Goal: Task Accomplishment & Management: Use online tool/utility

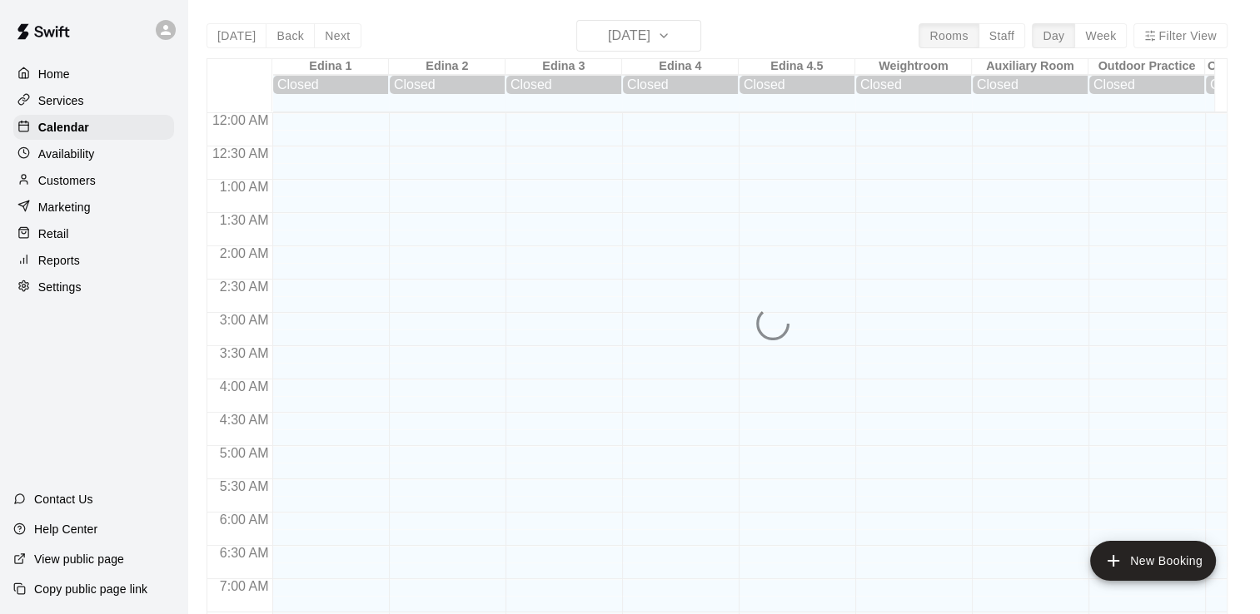
scroll to position [659, 0]
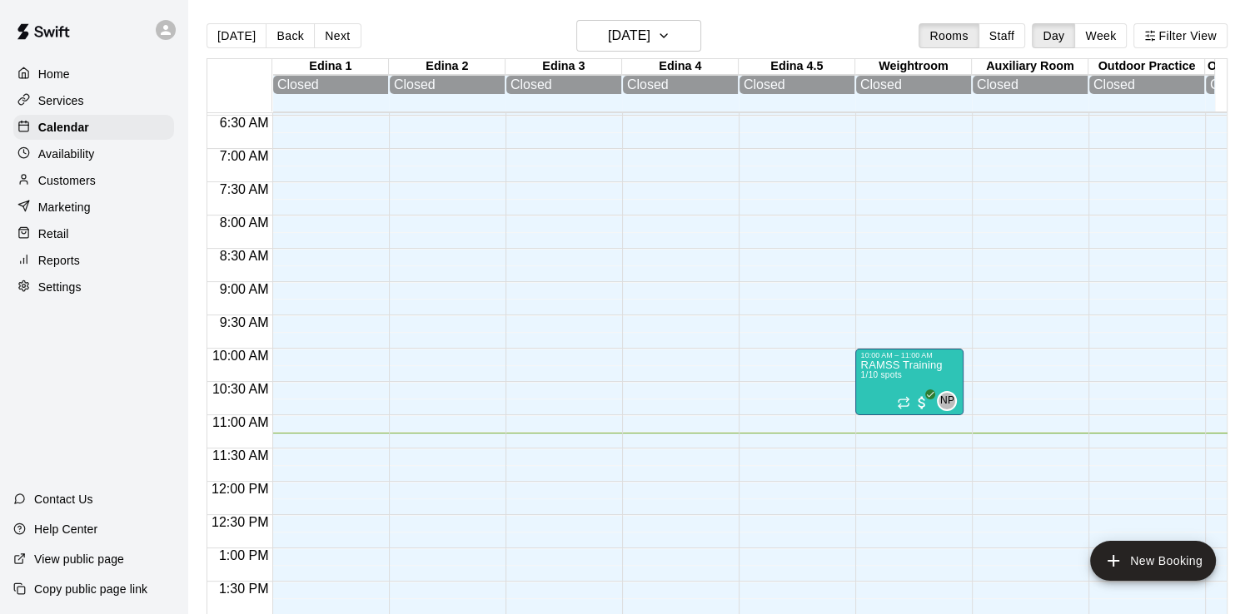
scroll to position [476, 0]
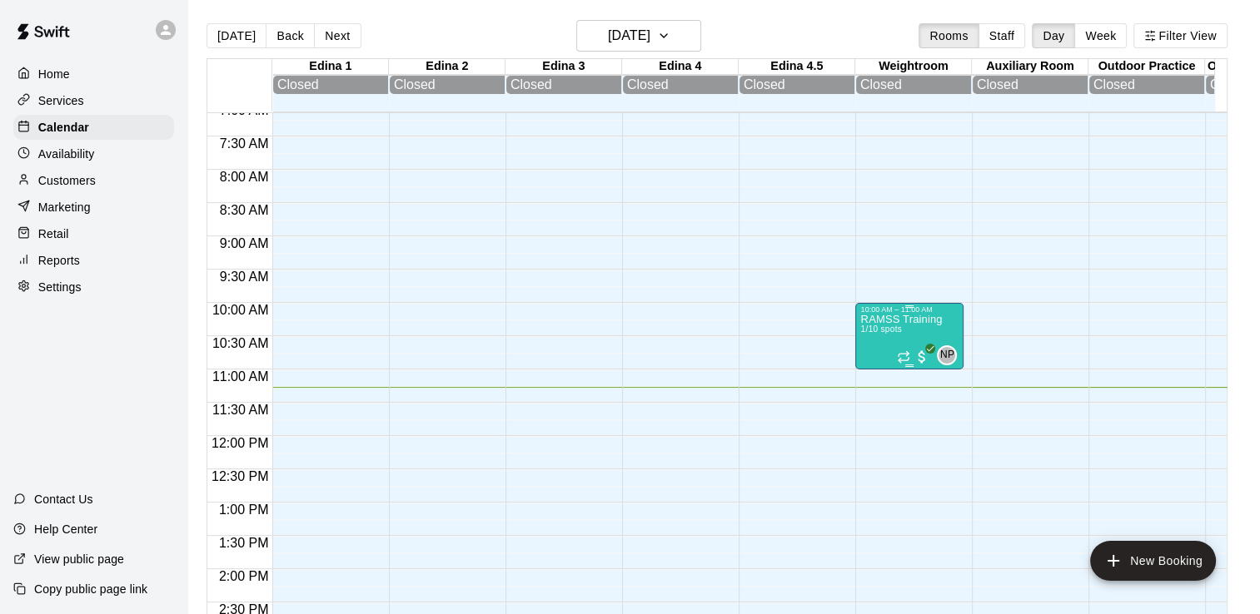
click at [885, 320] on p "RAMSS Training" at bounding box center [901, 320] width 82 height 0
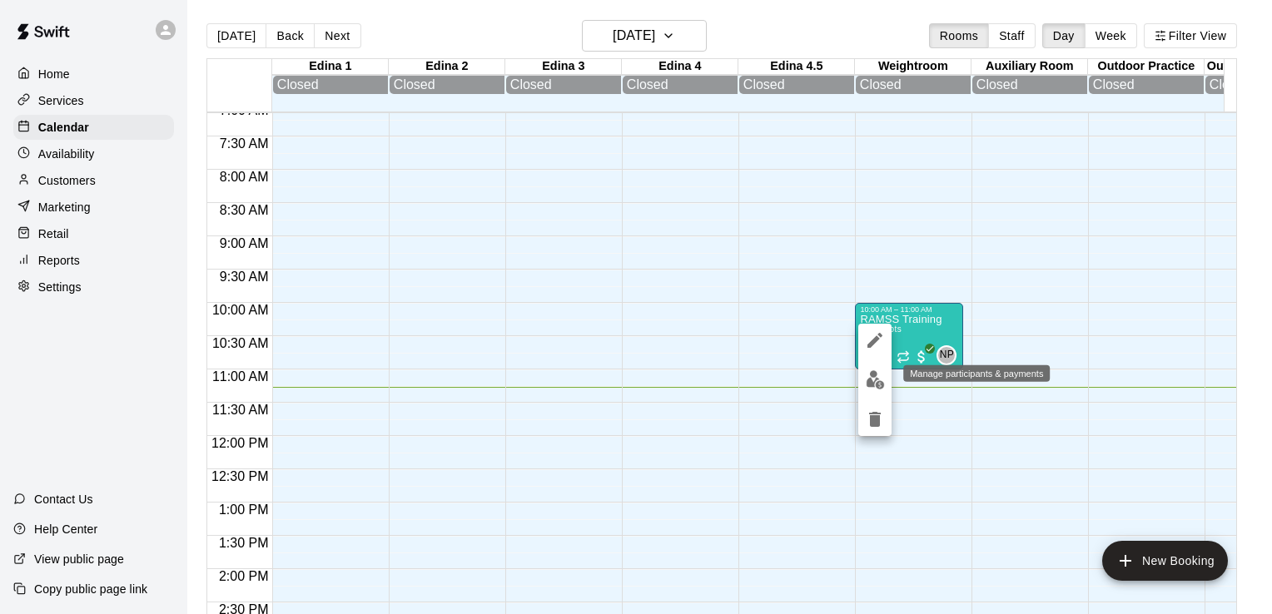
click at [876, 375] on img "edit" at bounding box center [875, 379] width 19 height 19
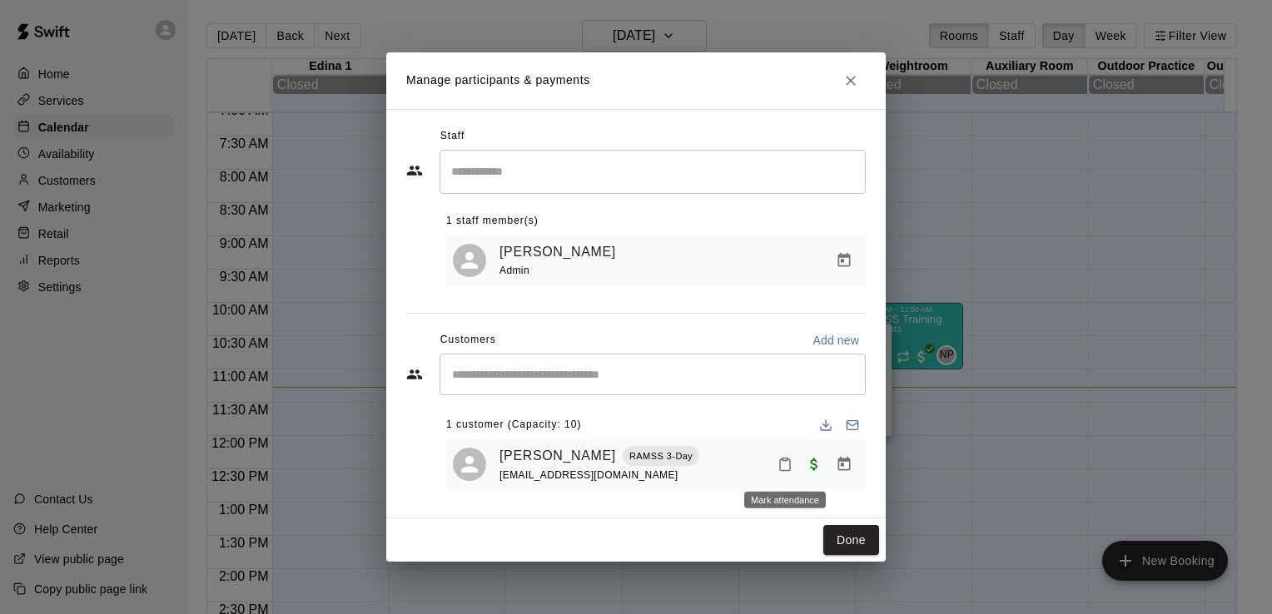
click at [786, 470] on icon "Mark attendance" at bounding box center [785, 464] width 15 height 15
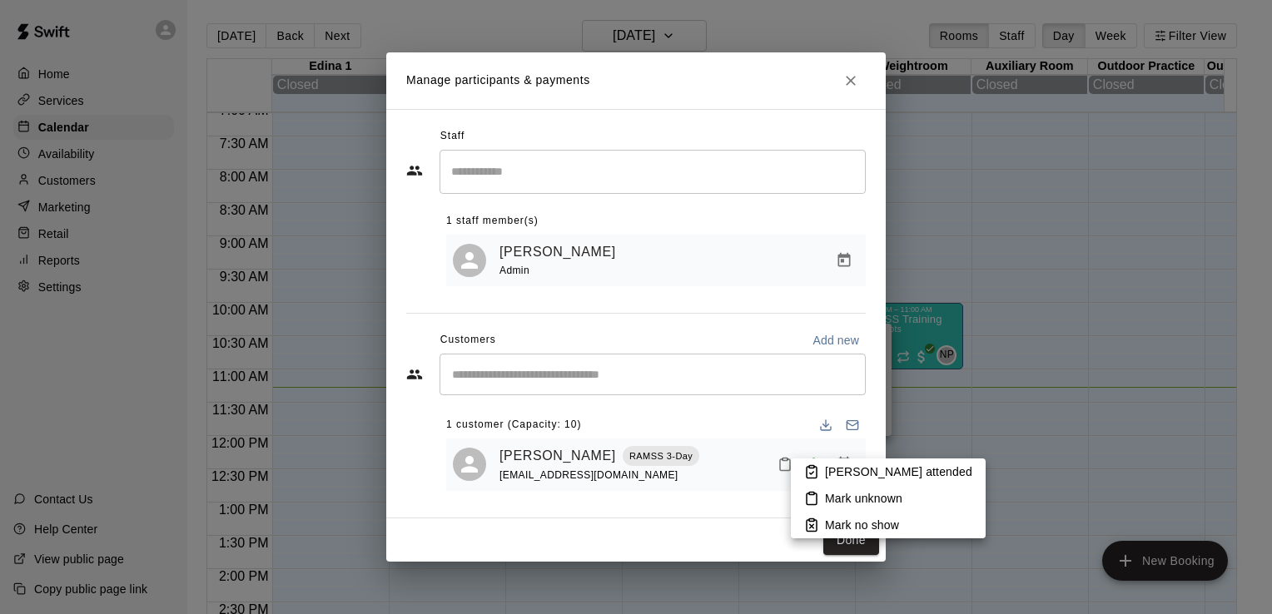
click at [851, 470] on p "[PERSON_NAME] attended" at bounding box center [898, 472] width 147 height 17
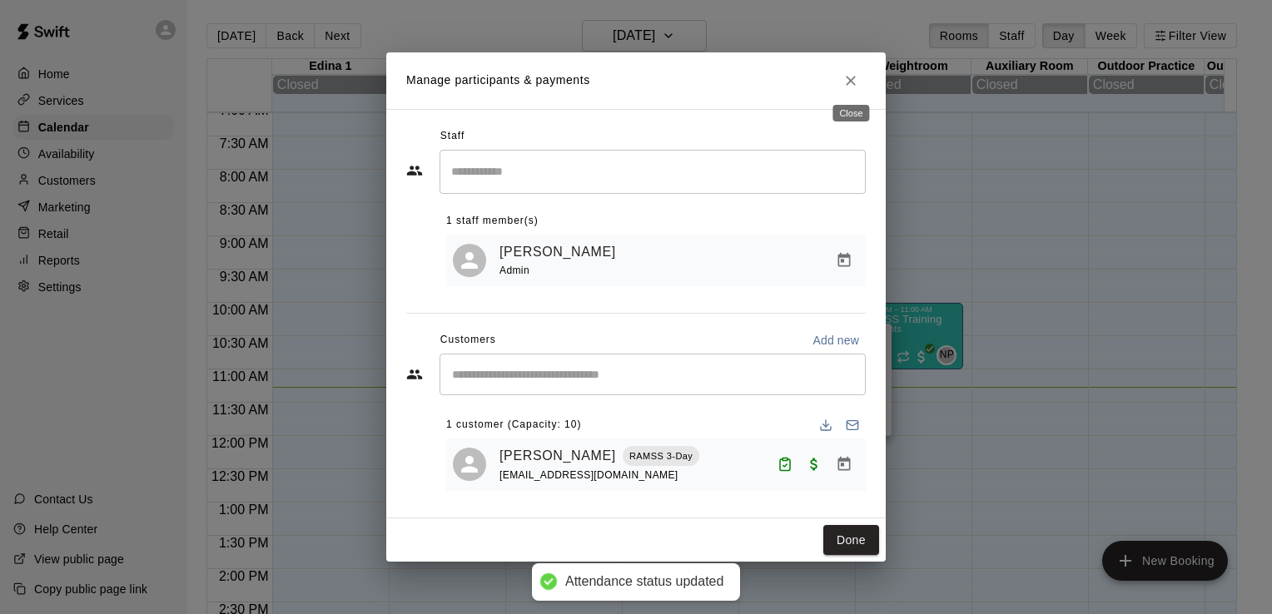
click at [853, 78] on icon "Close" at bounding box center [851, 80] width 17 height 17
